Goal: Entertainment & Leisure: Consume media (video, audio)

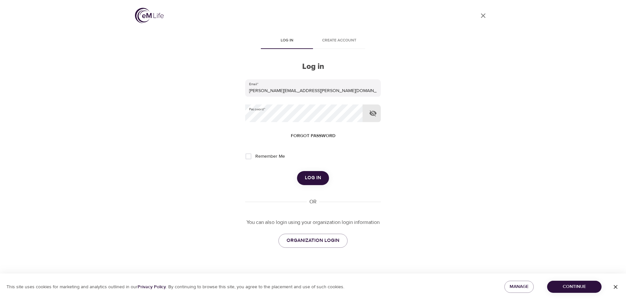
click at [372, 113] on icon "button" at bounding box center [373, 113] width 8 height 8
click at [297, 171] on button "Log in" at bounding box center [313, 178] width 32 height 14
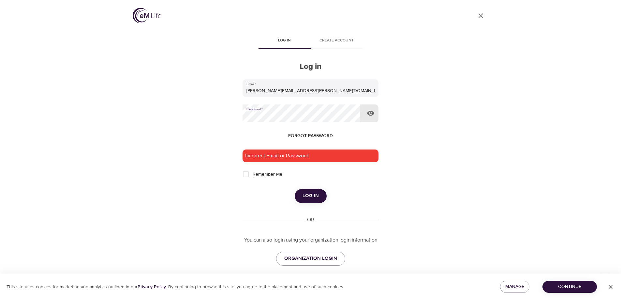
click at [238, 118] on div "User Profile Log in Create account Log in Email   * [PERSON_NAME][EMAIL_ADDRESS…" at bounding box center [311, 150] width 372 height 300
click at [295, 189] on button "Log in" at bounding box center [311, 196] width 32 height 14
click at [408, 182] on div "User Profile Log in Create account Log in Email   * [PERSON_NAME][EMAIL_ADDRESS…" at bounding box center [311, 150] width 372 height 300
click at [235, 114] on div "User Profile Log in Create account Log in Email   * [PERSON_NAME][EMAIL_ADDRESS…" at bounding box center [311, 150] width 372 height 300
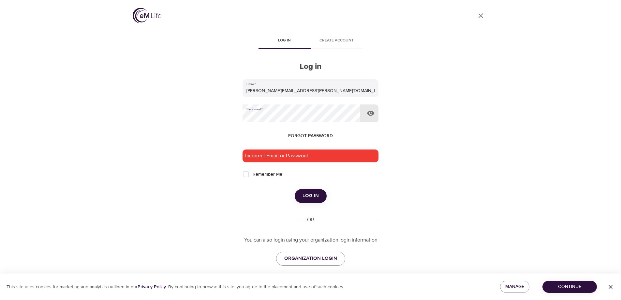
click at [295, 189] on button "Log in" at bounding box center [311, 196] width 32 height 14
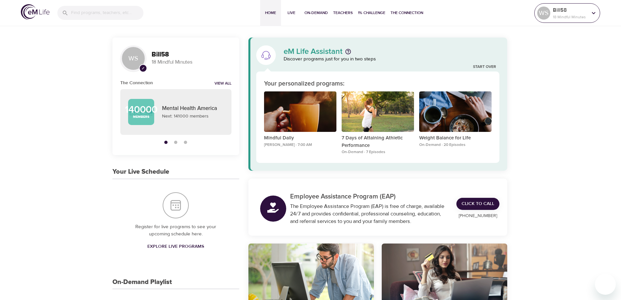
click at [596, 12] on icon at bounding box center [593, 12] width 7 height 7
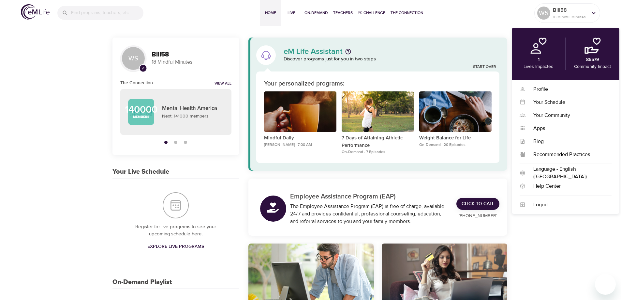
click at [543, 65] on p "Lives Impacted" at bounding box center [539, 66] width 30 height 7
click at [224, 82] on link "View All" at bounding box center [223, 84] width 17 height 6
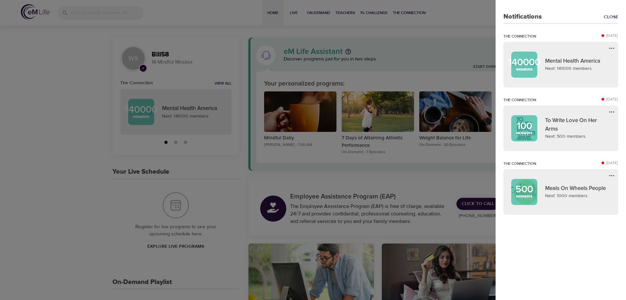
click at [85, 133] on div at bounding box center [313, 150] width 626 height 300
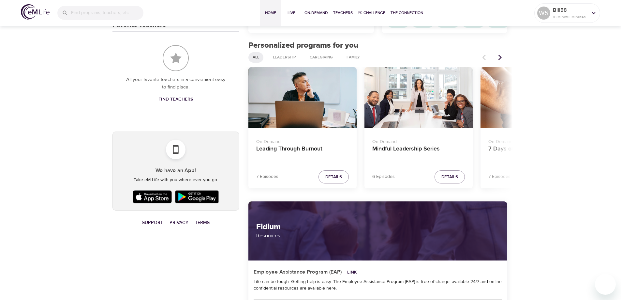
scroll to position [335, 0]
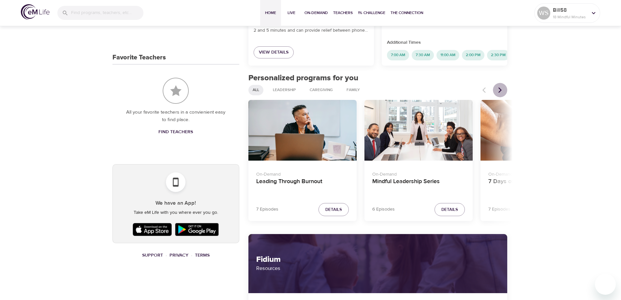
click at [501, 93] on icon "Next items" at bounding box center [500, 90] width 3 height 6
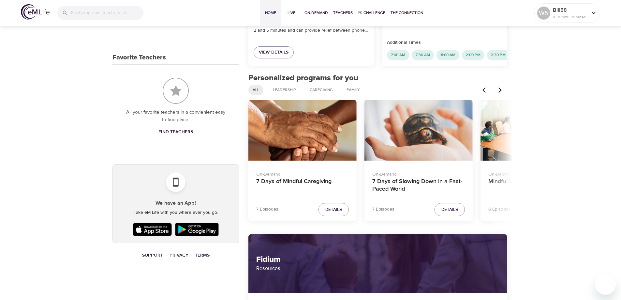
click at [501, 93] on icon "Next items" at bounding box center [500, 90] width 7 height 7
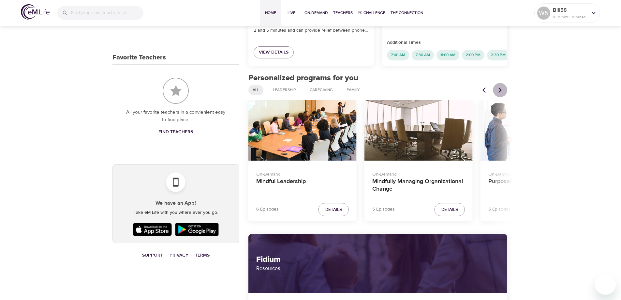
click at [501, 93] on icon "Next items" at bounding box center [500, 90] width 7 height 7
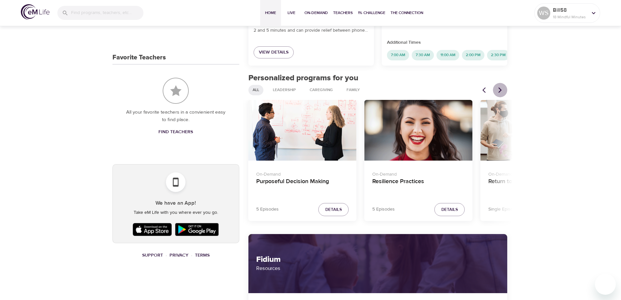
click at [501, 93] on icon "Next items" at bounding box center [500, 90] width 7 height 7
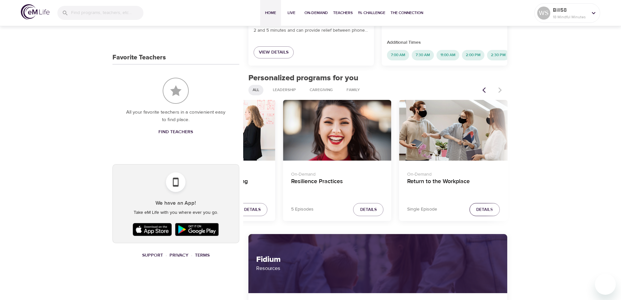
click at [484, 213] on span "Details" at bounding box center [484, 210] width 17 height 8
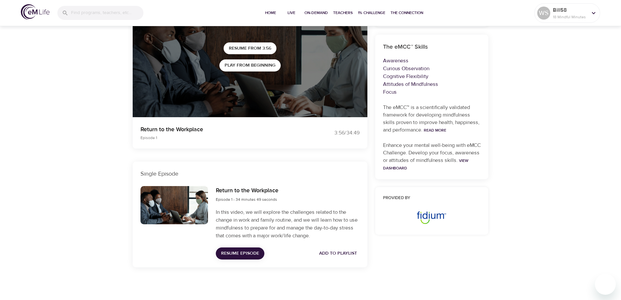
scroll to position [132, 0]
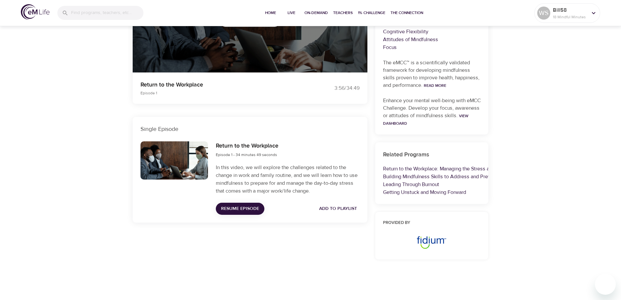
click at [234, 207] on span "Resume Episode" at bounding box center [240, 208] width 38 height 8
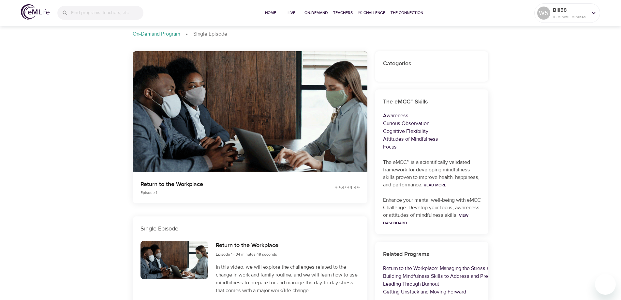
scroll to position [0, 0]
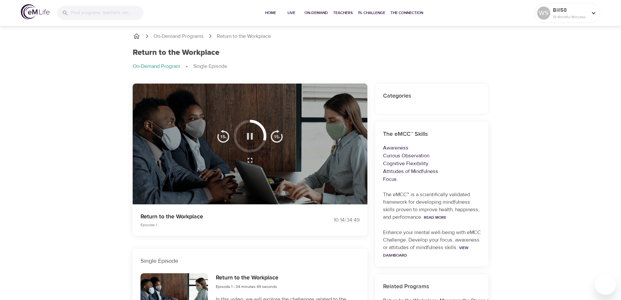
click at [249, 136] on icon "button" at bounding box center [249, 135] width 11 height 11
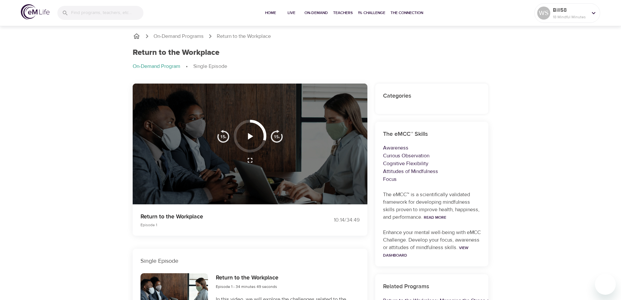
click at [249, 136] on icon "button" at bounding box center [250, 136] width 5 height 7
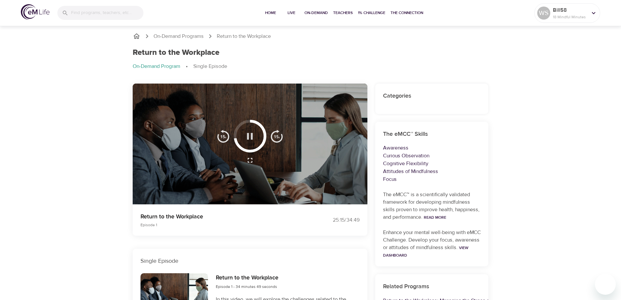
click at [251, 136] on icon "button" at bounding box center [249, 135] width 11 height 11
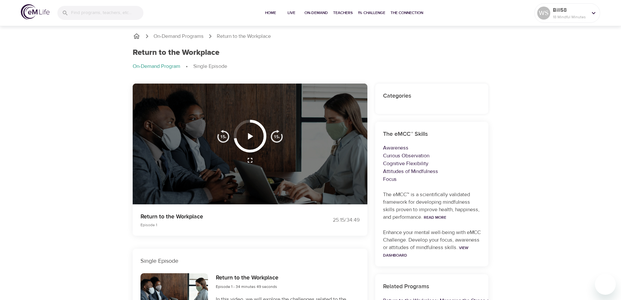
click at [249, 136] on icon "button" at bounding box center [250, 136] width 5 height 7
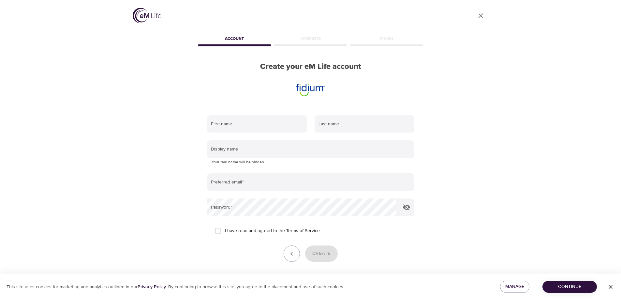
drag, startPoint x: 238, startPoint y: 122, endPoint x: 297, endPoint y: 105, distance: 61.8
click at [239, 121] on input "text" at bounding box center [257, 124] width 100 height 18
type input "William"
type input "Shaw"
type input "[PERSON_NAME][EMAIL_ADDRESS][PERSON_NAME][DOMAIN_NAME]"
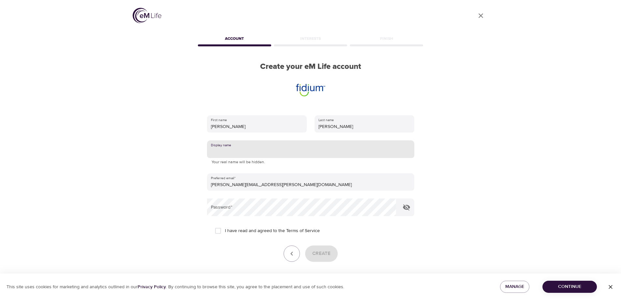
click at [274, 152] on input "text" at bounding box center [310, 149] width 207 height 18
type input "Bill"
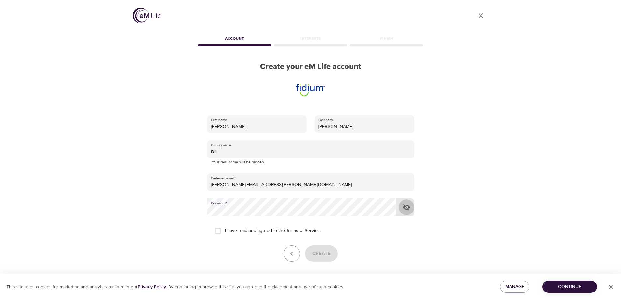
click at [406, 205] on icon "button" at bounding box center [406, 207] width 7 height 6
click at [221, 230] on input "I have read and agreed to the Terms of Service" at bounding box center [218, 231] width 14 height 14
checkbox input "true"
click at [329, 250] on span "Create" at bounding box center [321, 253] width 18 height 8
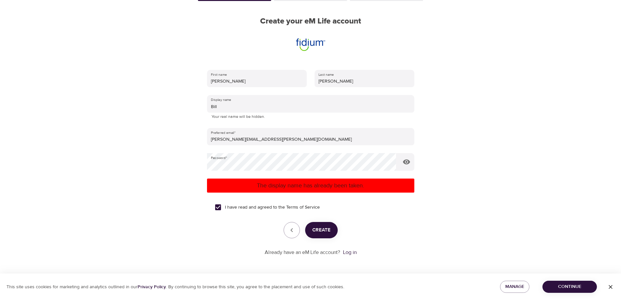
scroll to position [46, 0]
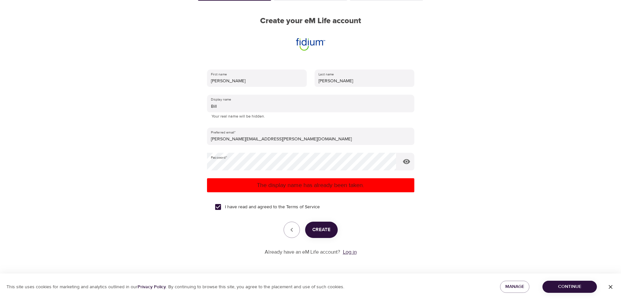
click at [351, 252] on link "Log in" at bounding box center [350, 252] width 14 height 7
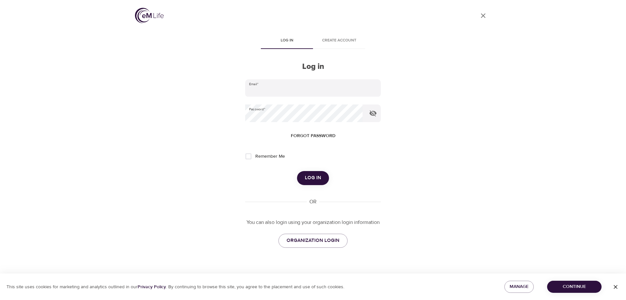
type input "[PERSON_NAME][EMAIL_ADDRESS][PERSON_NAME][DOMAIN_NAME]"
click at [312, 177] on span "Log in" at bounding box center [313, 178] width 16 height 8
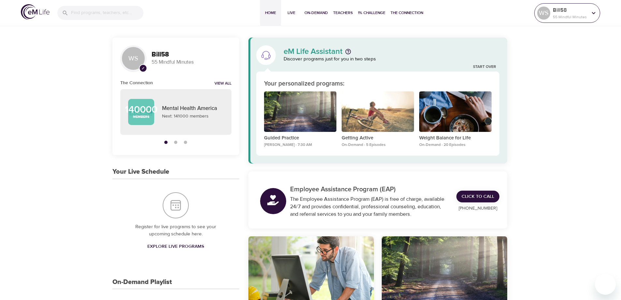
click at [591, 14] on icon at bounding box center [593, 12] width 7 height 7
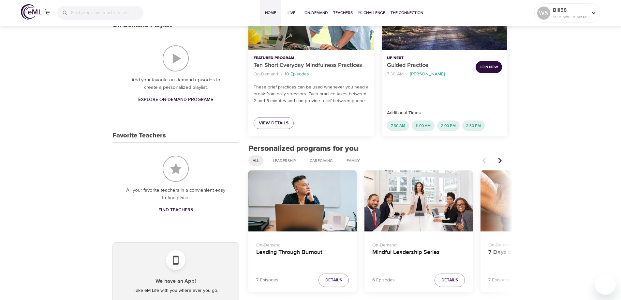
scroll to position [94, 0]
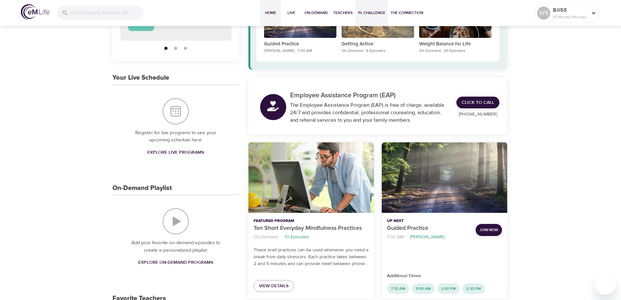
click at [369, 14] on span "1% Challenge" at bounding box center [371, 12] width 27 height 7
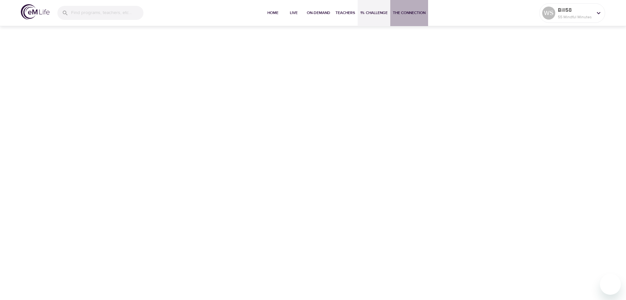
click at [403, 13] on span "The Connection" at bounding box center [409, 12] width 33 height 7
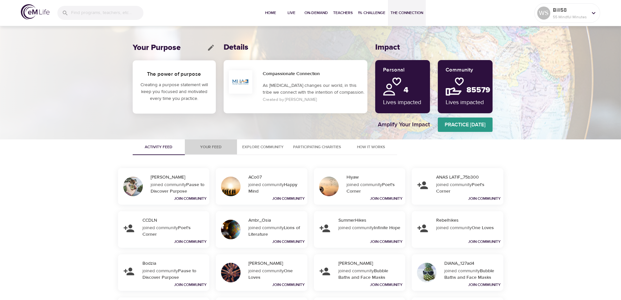
click at [214, 147] on span "Your Feed" at bounding box center [211, 147] width 44 height 7
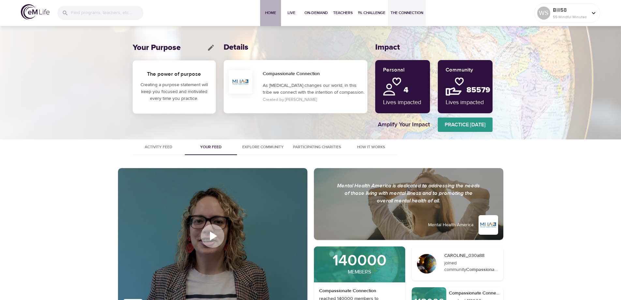
click at [270, 14] on span "Home" at bounding box center [271, 12] width 16 height 7
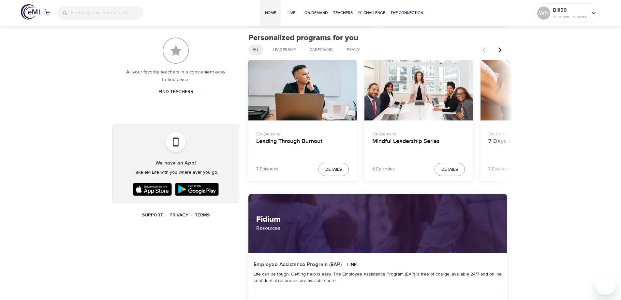
scroll to position [391, 0]
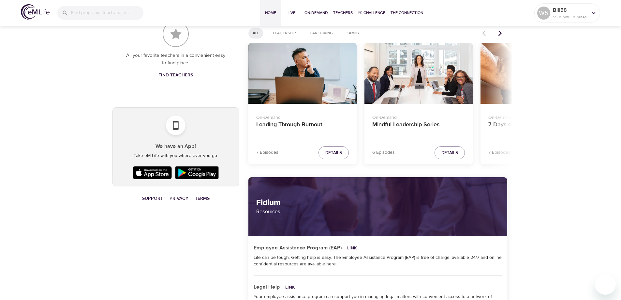
click at [502, 33] on icon "Next items" at bounding box center [500, 33] width 7 height 7
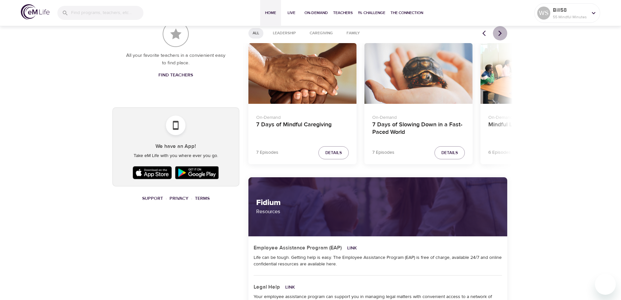
click at [502, 33] on icon "Next items" at bounding box center [500, 33] width 7 height 7
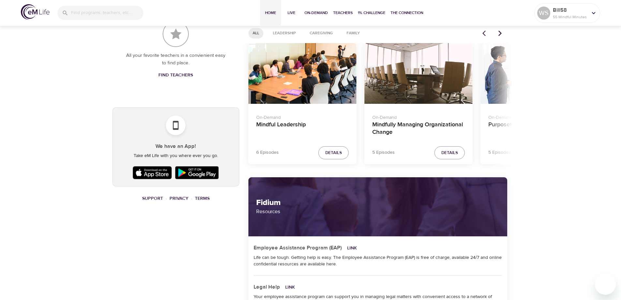
click at [502, 33] on icon "Next items" at bounding box center [500, 33] width 7 height 7
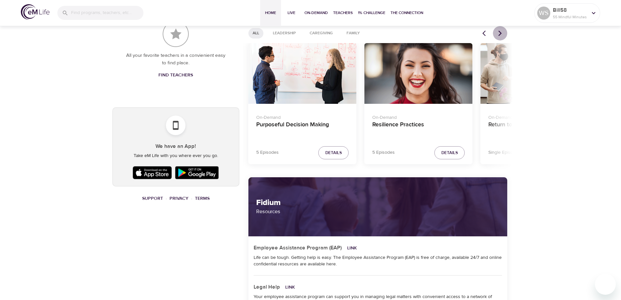
click at [502, 33] on icon "Next items" at bounding box center [500, 33] width 7 height 7
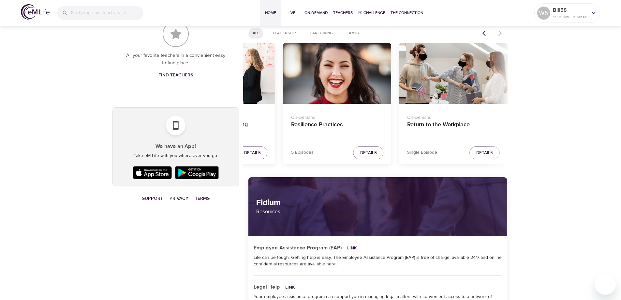
click at [502, 33] on div at bounding box center [493, 33] width 29 height 14
click at [433, 124] on h4 "Return to the Workplace" at bounding box center [453, 129] width 93 height 16
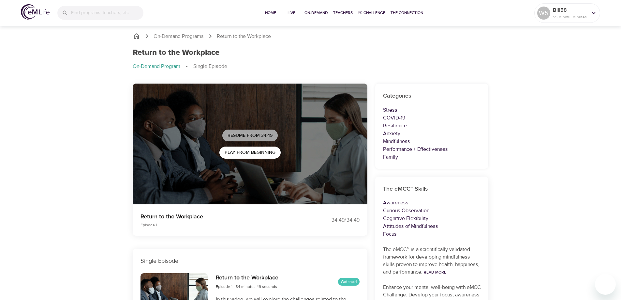
click at [267, 137] on span "Resume from 34:49" at bounding box center [250, 135] width 45 height 8
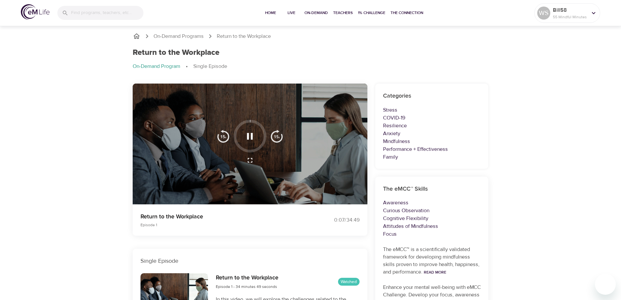
click at [249, 137] on icon "button" at bounding box center [249, 135] width 11 height 11
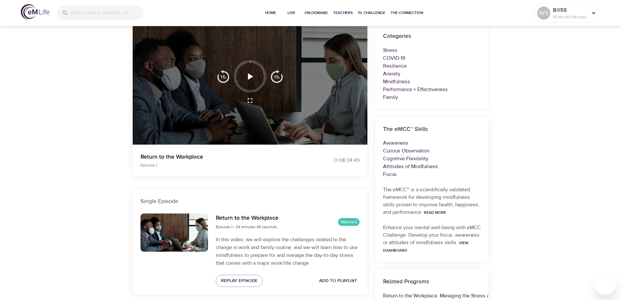
scroll to position [98, 0]
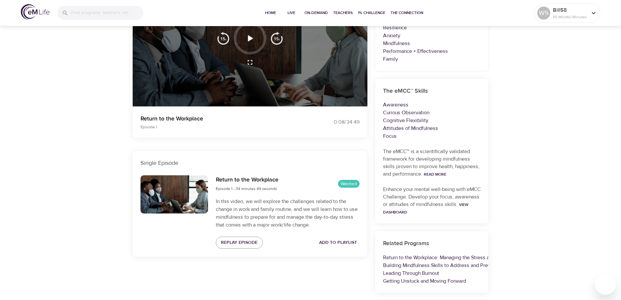
click at [244, 181] on h6 "Return to the Workplace" at bounding box center [247, 179] width 63 height 9
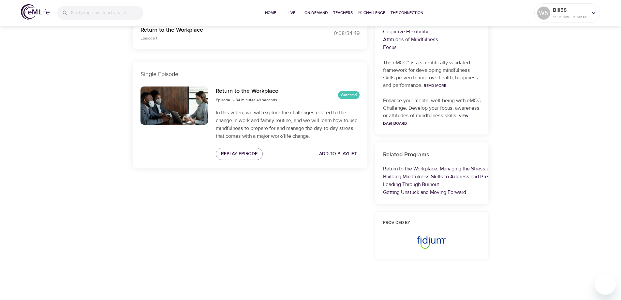
scroll to position [0, 0]
